Goal: Find specific page/section: Find specific page/section

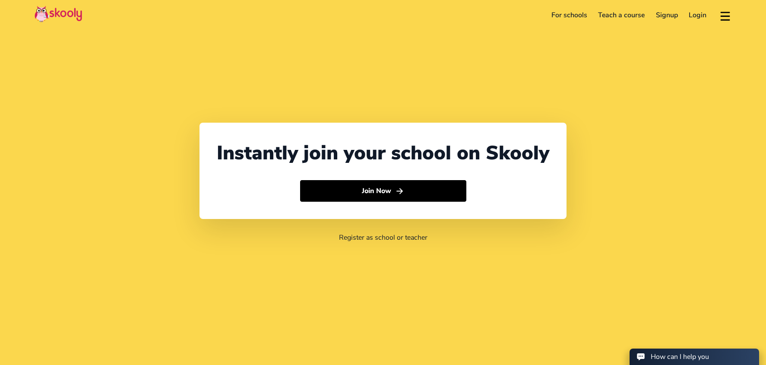
select select "60"
select select "[GEOGRAPHIC_DATA]"
select select "[GEOGRAPHIC_DATA]/Kuala_Lumpur"
select select "60"
select select "[GEOGRAPHIC_DATA]"
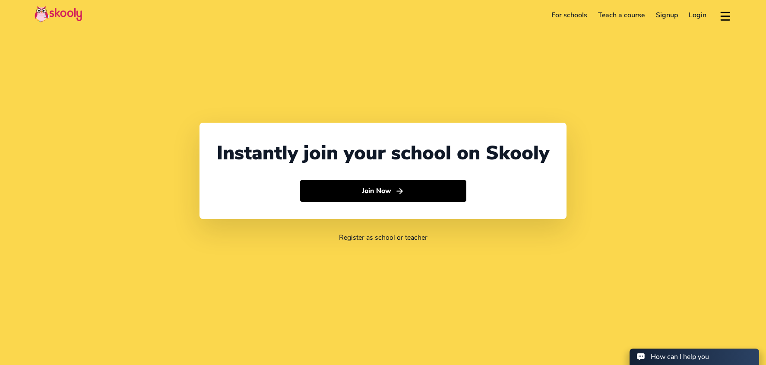
select select "[GEOGRAPHIC_DATA]/Kuala_Lumpur"
click at [559, 13] on link "For schools" at bounding box center [569, 15] width 47 height 14
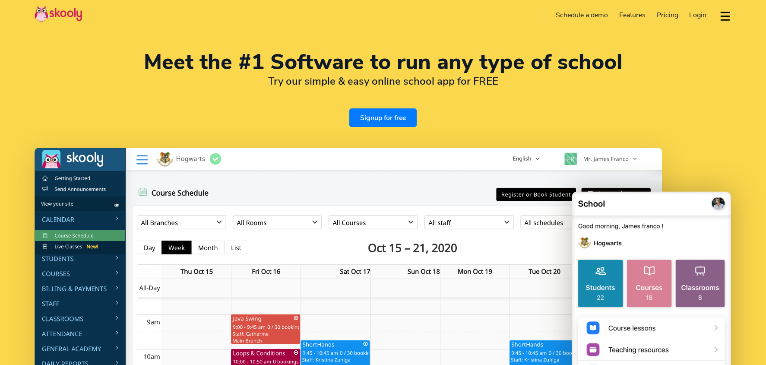
select select "en"
select select "60"
select select "[GEOGRAPHIC_DATA]"
select select "[GEOGRAPHIC_DATA]/Kuala_Lumpur"
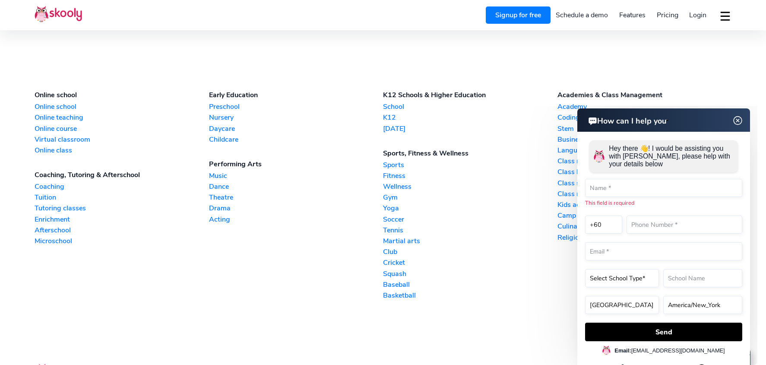
scroll to position [2247, 0]
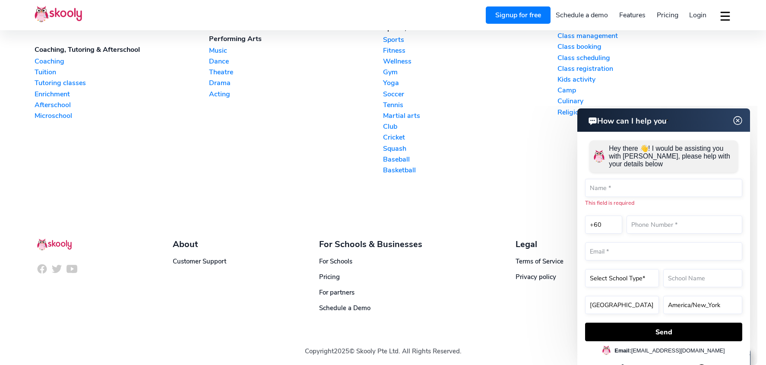
click at [739, 122] on img at bounding box center [738, 120] width 16 height 11
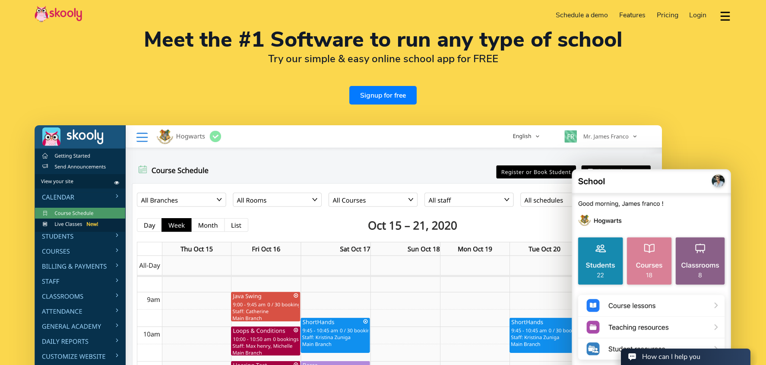
scroll to position [0, 0]
